Goal: Information Seeking & Learning: Learn about a topic

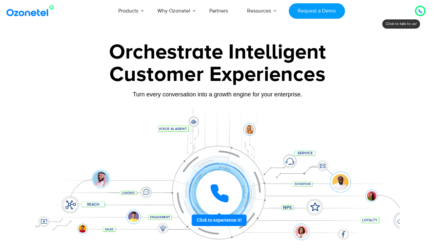
click at [419, 9] on div at bounding box center [420, 11] width 4 height 8
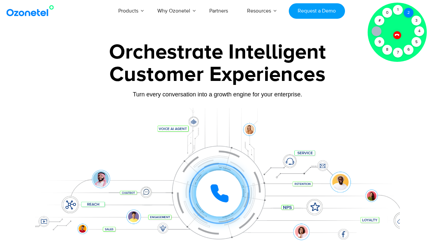
click at [409, 12] on div "2" at bounding box center [409, 13] width 10 height 10
click at [397, 11] on div "1" at bounding box center [398, 10] width 10 height 10
click at [410, 13] on div "2" at bounding box center [409, 13] width 10 height 10
click at [399, 13] on div "1" at bounding box center [398, 10] width 10 height 10
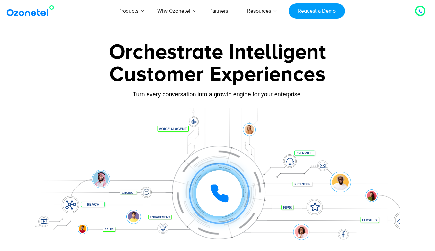
click at [420, 8] on div at bounding box center [420, 11] width 4 height 8
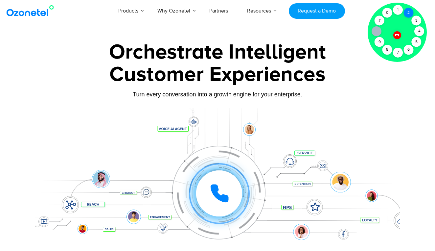
click at [405, 12] on div "2" at bounding box center [409, 13] width 10 height 10
click at [397, 12] on div "1" at bounding box center [398, 10] width 10 height 10
click at [409, 17] on div "2" at bounding box center [409, 13] width 10 height 10
click at [409, 11] on div "2" at bounding box center [409, 13] width 10 height 10
click at [410, 13] on div "2" at bounding box center [409, 13] width 10 height 10
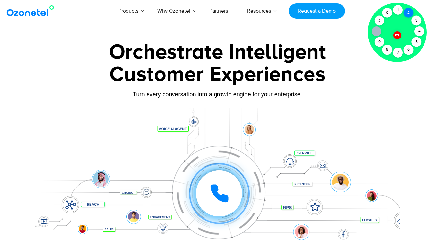
click at [410, 13] on div "2" at bounding box center [409, 13] width 10 height 10
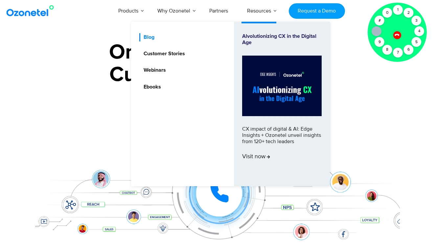
click at [152, 37] on link "Blog" at bounding box center [147, 37] width 16 height 8
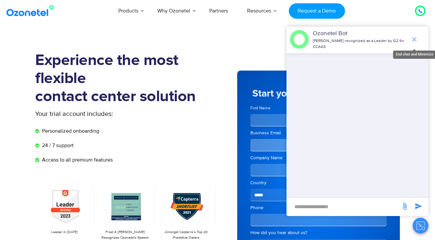
click at [415, 37] on icon "end chat or minimize" at bounding box center [414, 39] width 8 height 8
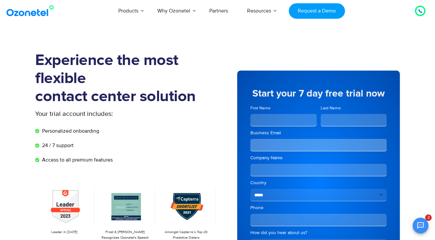
click at [420, 13] on icon at bounding box center [420, 11] width 4 height 4
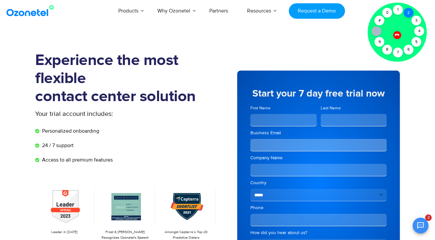
click at [406, 14] on div "2" at bounding box center [409, 13] width 10 height 10
click at [399, 12] on div "1" at bounding box center [398, 10] width 10 height 10
click at [412, 12] on div "2" at bounding box center [409, 13] width 10 height 10
click at [420, 227] on icon "Open chat" at bounding box center [421, 226] width 8 height 8
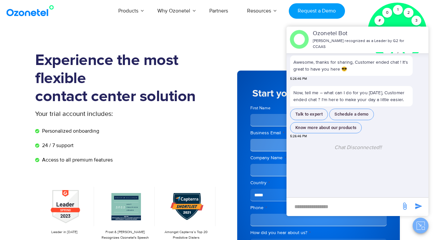
click at [420, 228] on icon "Close chat" at bounding box center [421, 226] width 8 height 8
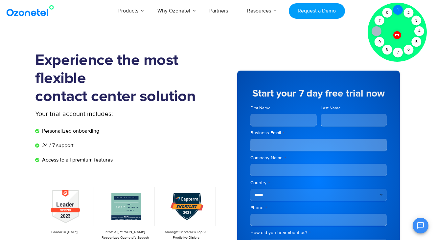
click at [398, 11] on div "1" at bounding box center [398, 10] width 10 height 10
click at [398, 35] on icon at bounding box center [397, 35] width 5 height 5
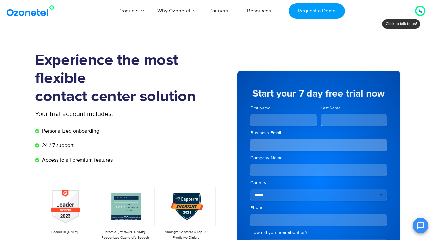
click at [420, 11] on icon at bounding box center [420, 11] width 4 height 4
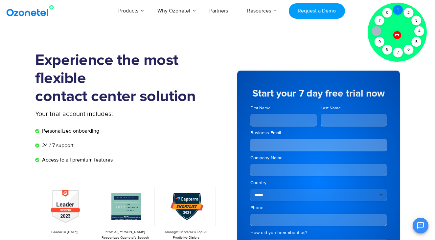
click at [398, 11] on div "1" at bounding box center [398, 10] width 10 height 10
click at [397, 36] on icon at bounding box center [397, 35] width 6 height 6
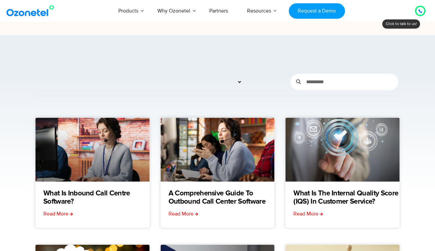
click at [420, 12] on icon at bounding box center [420, 11] width 3 height 3
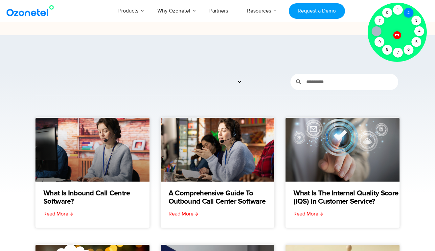
click at [408, 14] on div "2" at bounding box center [409, 13] width 10 height 10
click at [398, 12] on div "1" at bounding box center [398, 10] width 10 height 10
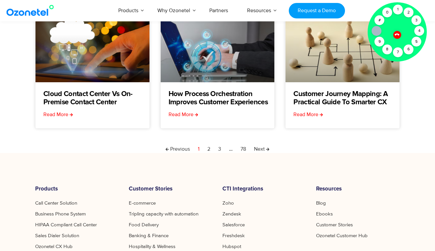
scroll to position [244, 0]
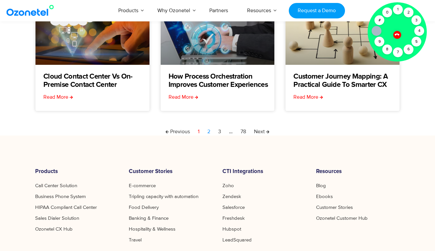
click at [209, 134] on link "Page 2" at bounding box center [208, 132] width 3 height 8
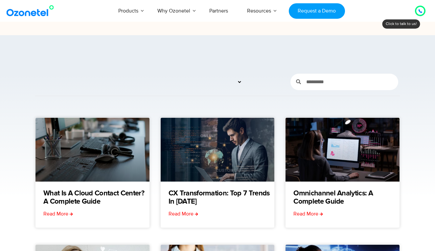
click at [422, 9] on div at bounding box center [420, 11] width 4 height 8
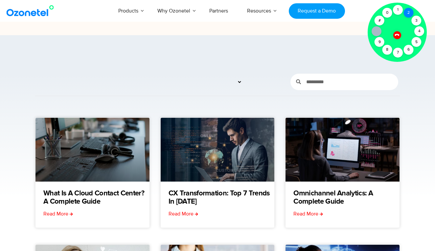
click at [406, 12] on div "2" at bounding box center [409, 13] width 10 height 10
click at [398, 11] on div "1" at bounding box center [398, 10] width 10 height 10
click at [411, 12] on div "2" at bounding box center [409, 13] width 10 height 10
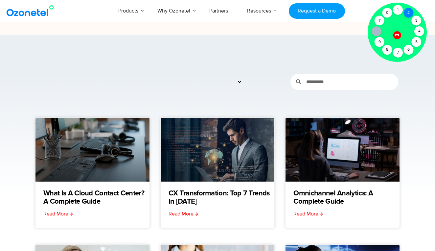
click at [411, 12] on div "2" at bounding box center [409, 13] width 10 height 10
click at [412, 11] on div "2" at bounding box center [409, 13] width 10 height 10
click at [405, 15] on div "2" at bounding box center [409, 13] width 10 height 10
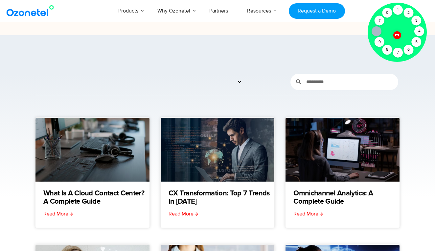
click at [396, 35] on icon at bounding box center [397, 35] width 5 height 5
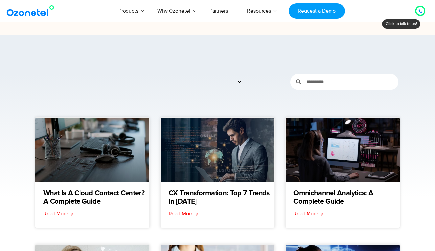
click at [418, 12] on icon at bounding box center [420, 11] width 4 height 4
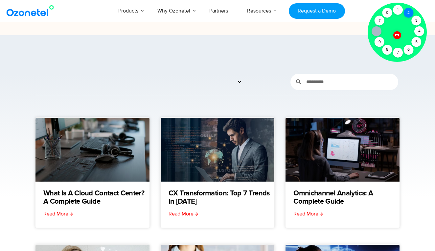
click at [410, 11] on div "2" at bounding box center [409, 13] width 10 height 10
click at [410, 13] on div "2" at bounding box center [409, 13] width 10 height 10
click at [409, 13] on div "2" at bounding box center [409, 13] width 10 height 10
